Goal: Check status: Check status

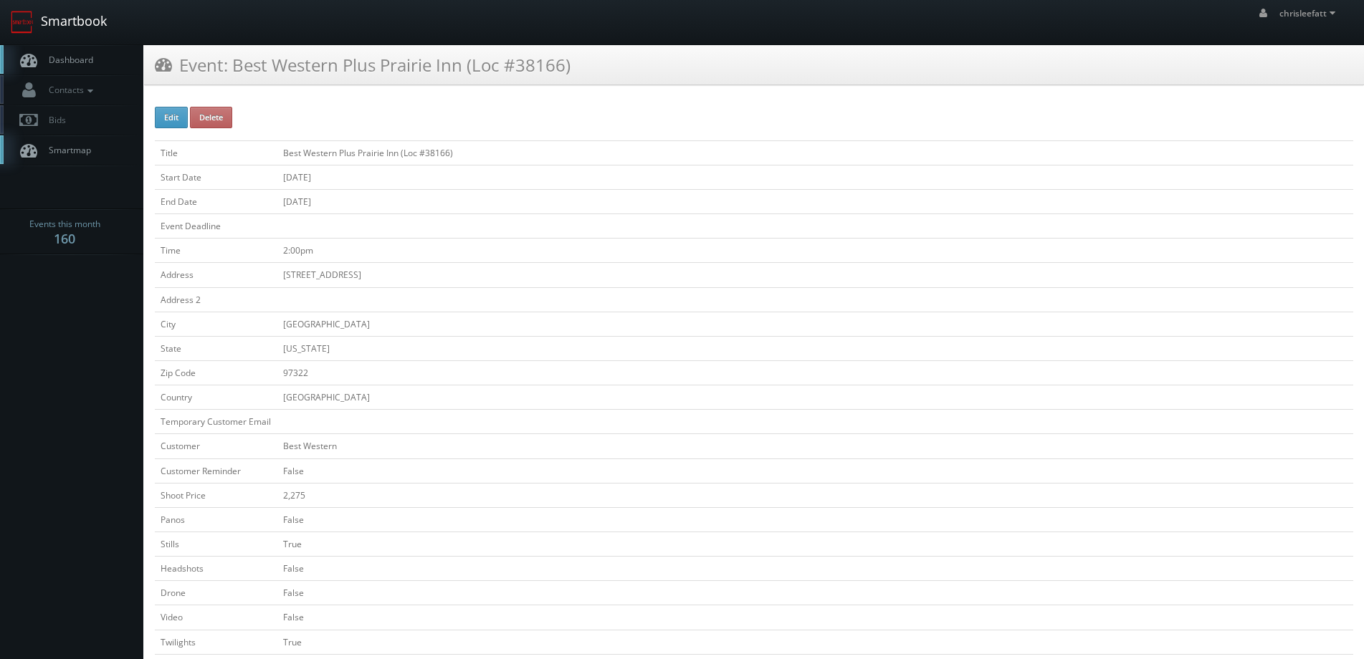
click at [76, 16] on link "Smartbook" at bounding box center [59, 22] width 118 height 44
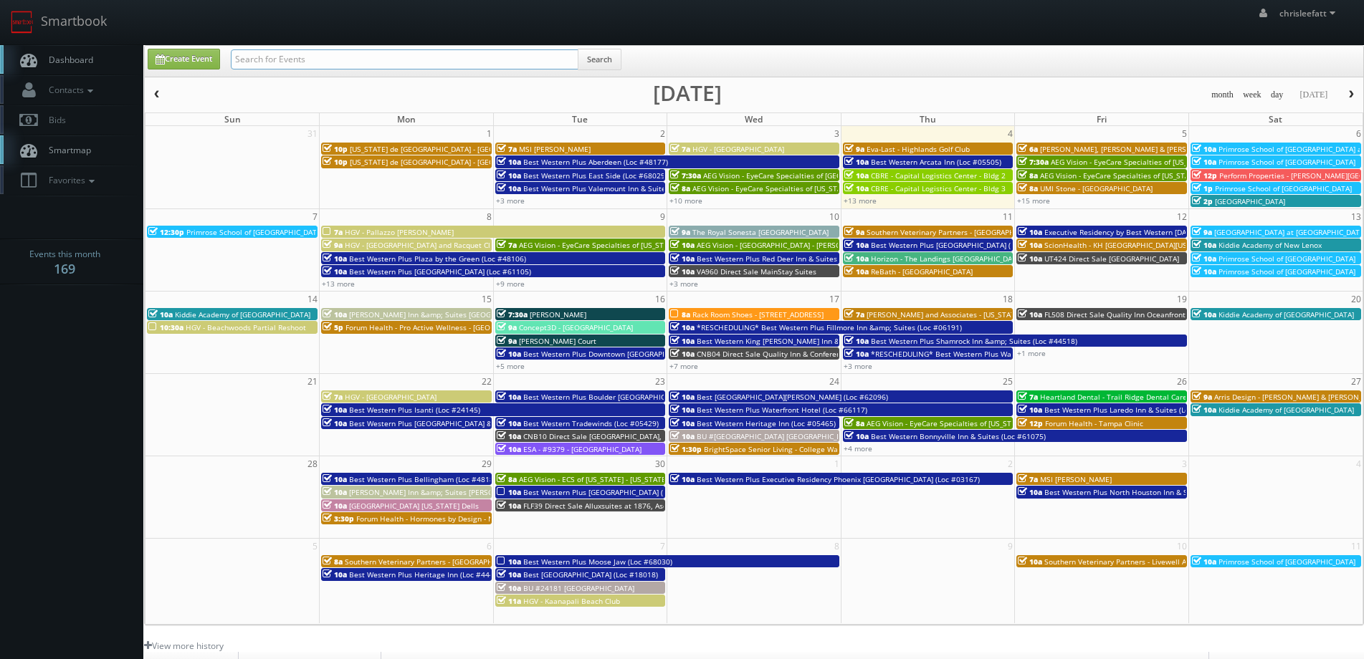
click at [400, 62] on input "text" at bounding box center [405, 59] width 348 height 20
type input "ny181"
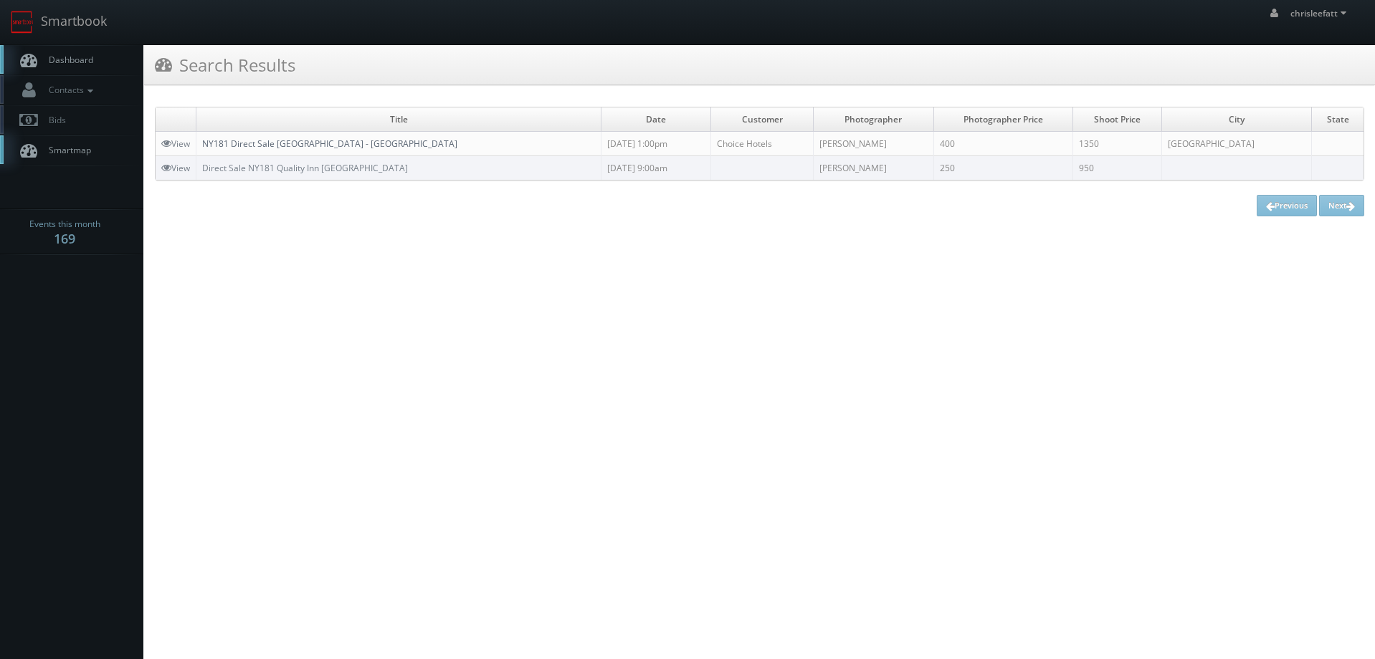
click at [366, 144] on link "NY181 Direct Sale Quality Inn - Niagara Falls Blvd" at bounding box center [329, 144] width 255 height 12
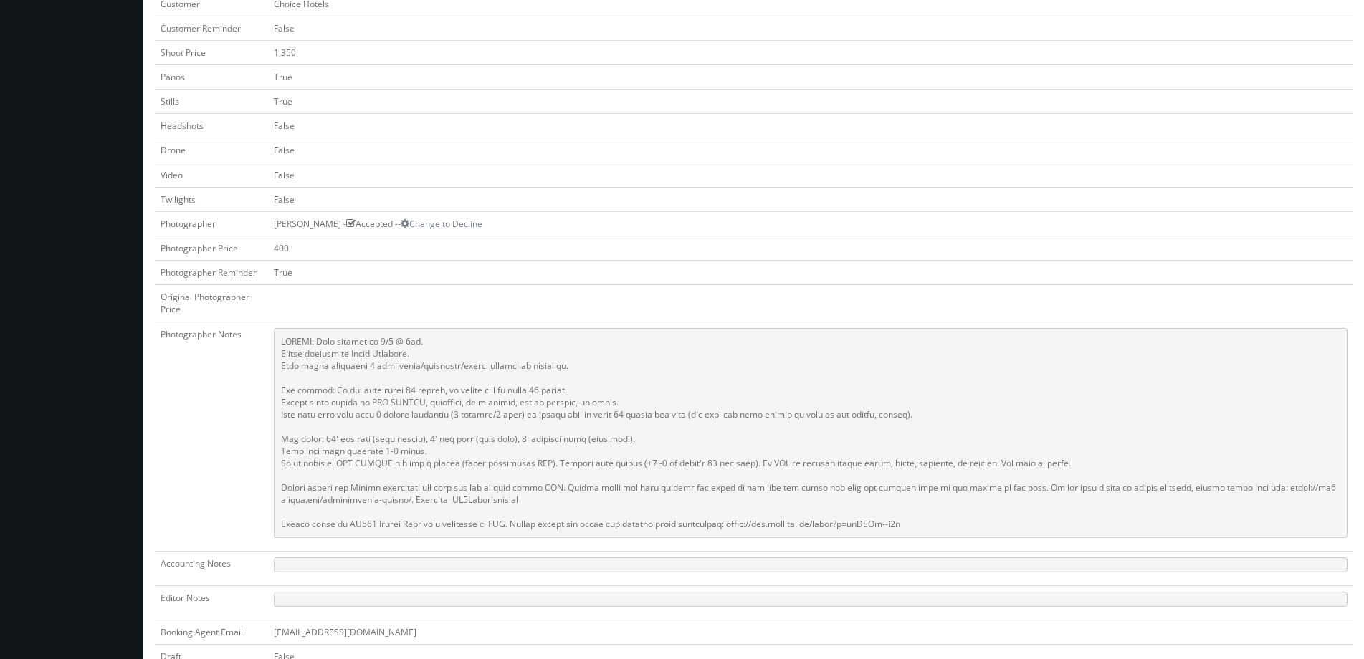
scroll to position [430, 0]
